Goal: Error: Check status

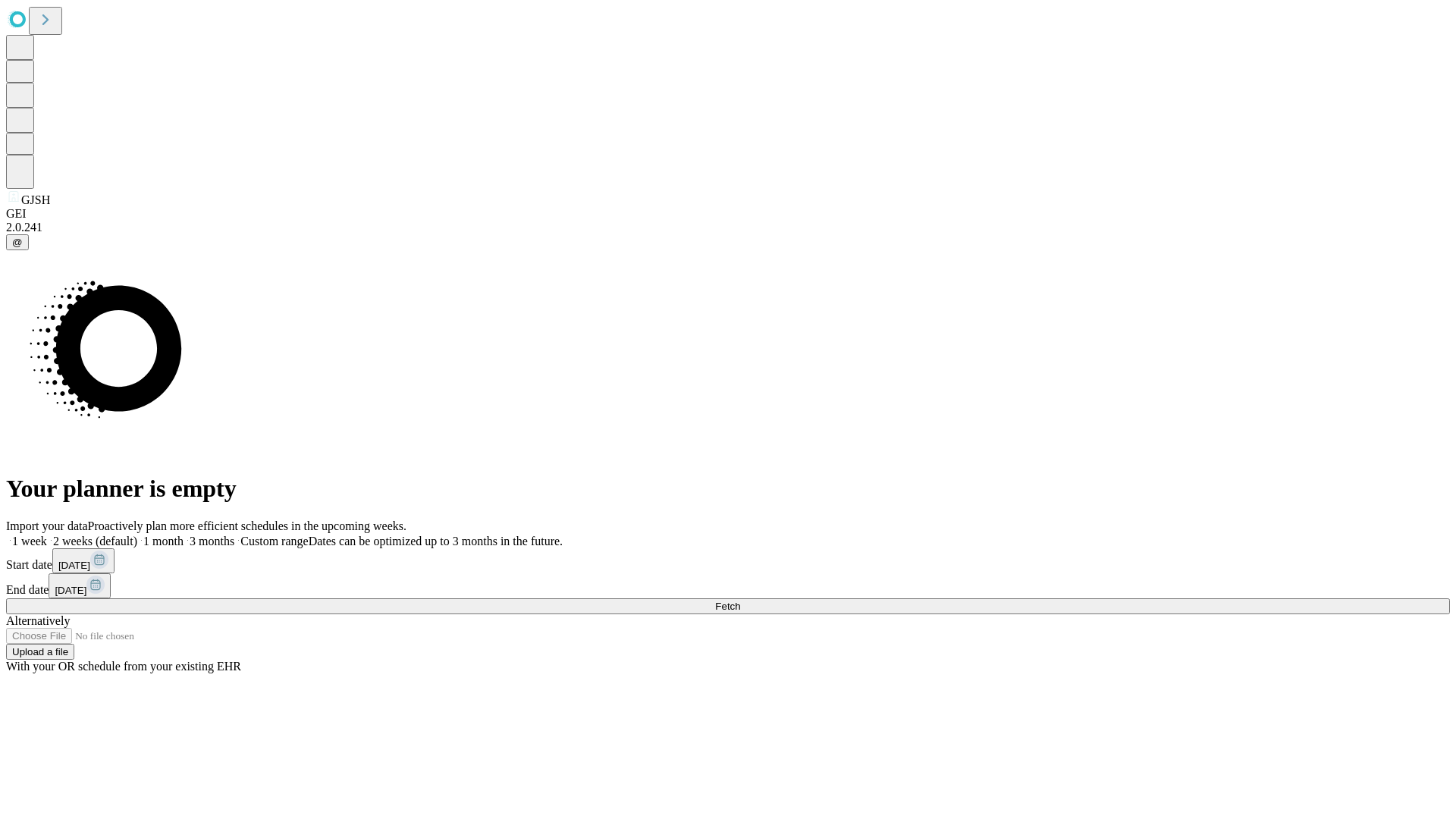
click at [740, 601] on span "Fetch" at bounding box center [727, 606] width 25 height 12
